Goal: Task Accomplishment & Management: Use online tool/utility

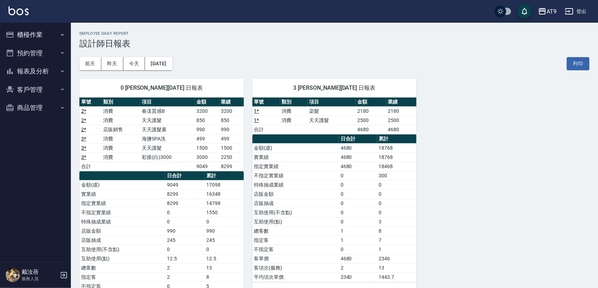
click at [270, 82] on div "3 [PERSON_NAME][DATE] 日報表" at bounding box center [334, 88] width 164 height 18
click at [37, 38] on button "櫃檯作業" at bounding box center [35, 35] width 65 height 18
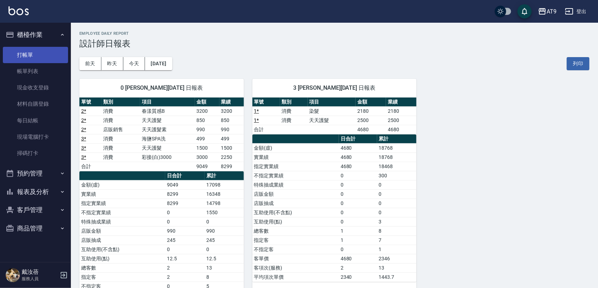
click at [35, 60] on link "打帳單" at bounding box center [35, 55] width 65 height 16
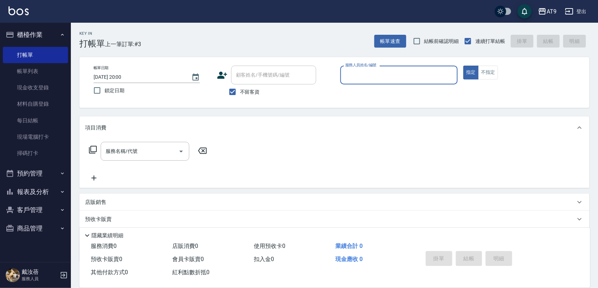
click at [389, 80] on input "服務人員姓名/編號" at bounding box center [398, 75] width 111 height 12
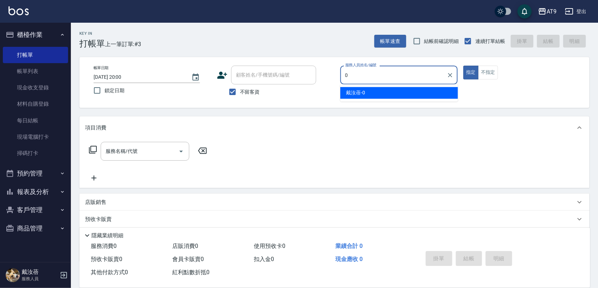
type input "[PERSON_NAME]-0"
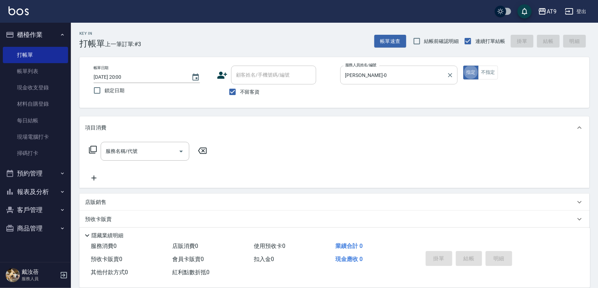
type button "true"
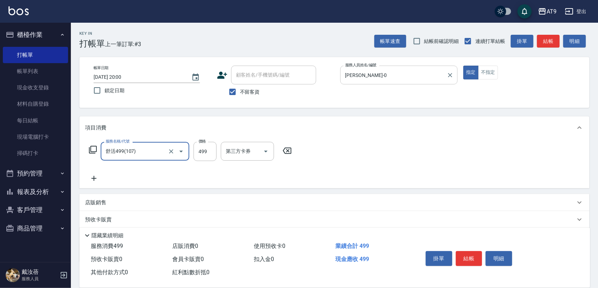
type input "舒活499(107)"
type input "500"
